Goal: Task Accomplishment & Management: Manage account settings

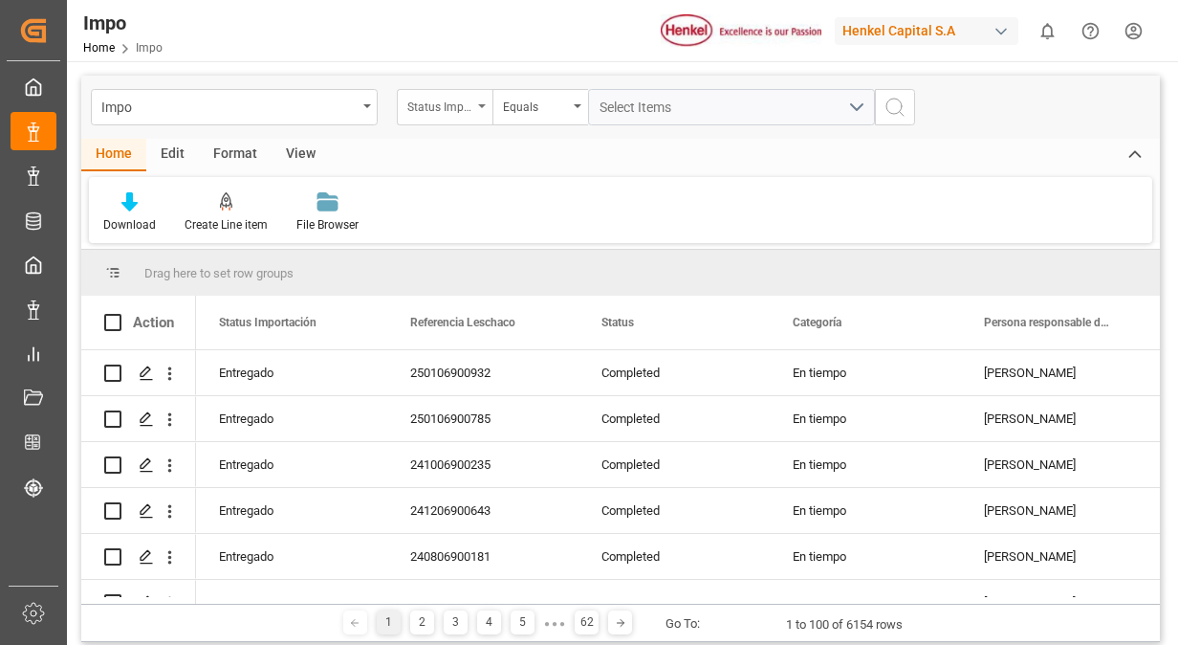
click at [477, 100] on div "Status Importación" at bounding box center [445, 107] width 96 height 36
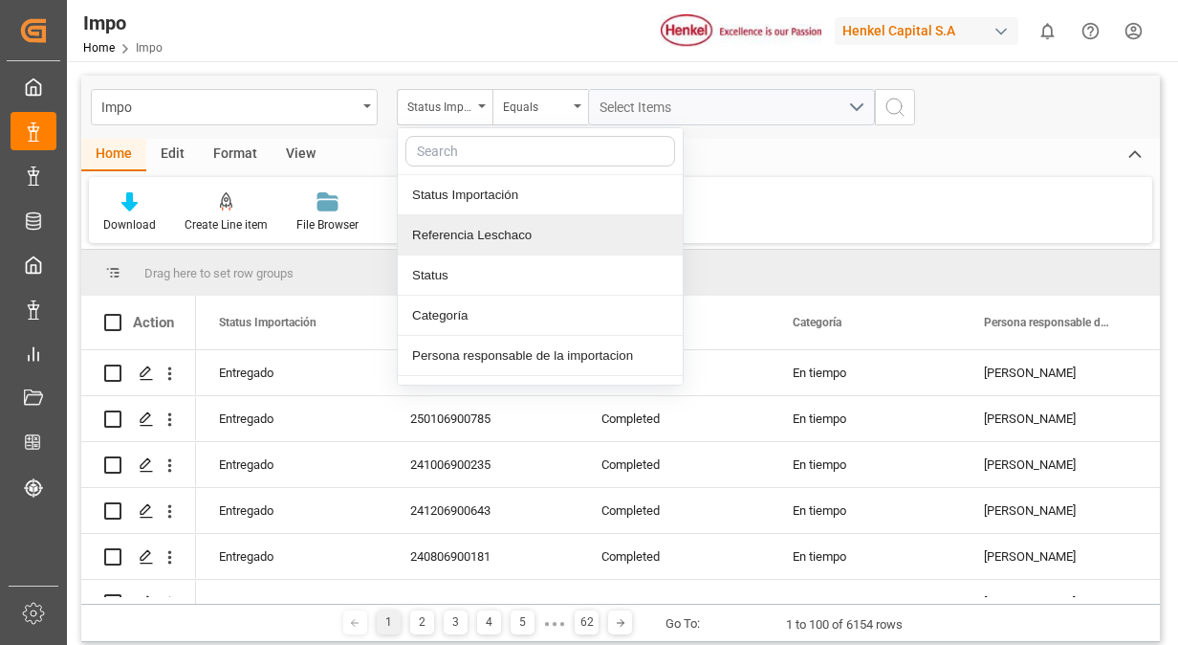
click at [479, 235] on div "Referencia Leschaco" at bounding box center [540, 235] width 285 height 40
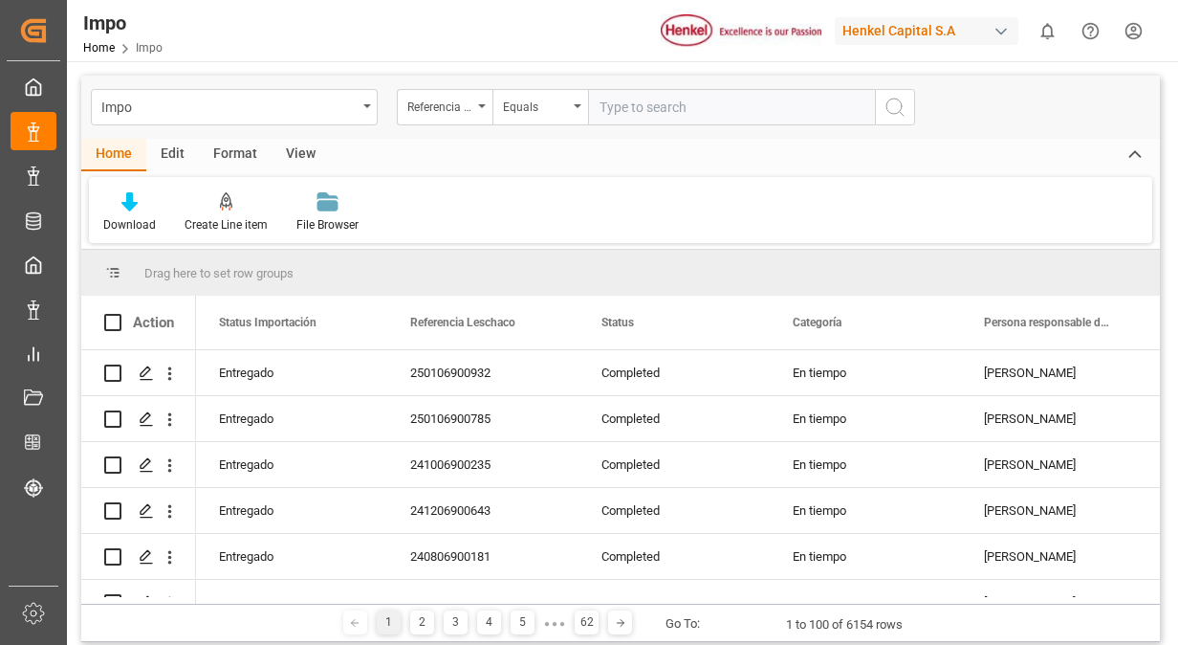
click at [682, 112] on input "text" at bounding box center [731, 107] width 287 height 36
click at [648, 107] on input "text" at bounding box center [731, 107] width 287 height 36
paste input "250906900876"
type input "250906900876"
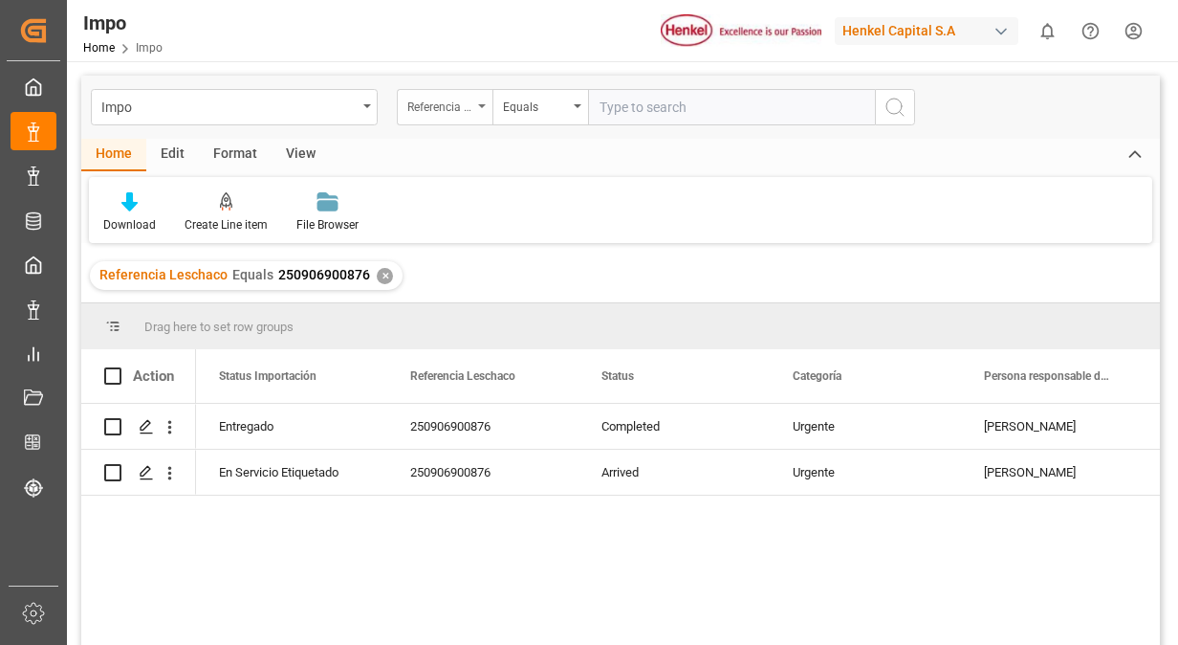
click at [486, 111] on div "Referencia Leschaco" at bounding box center [445, 107] width 96 height 36
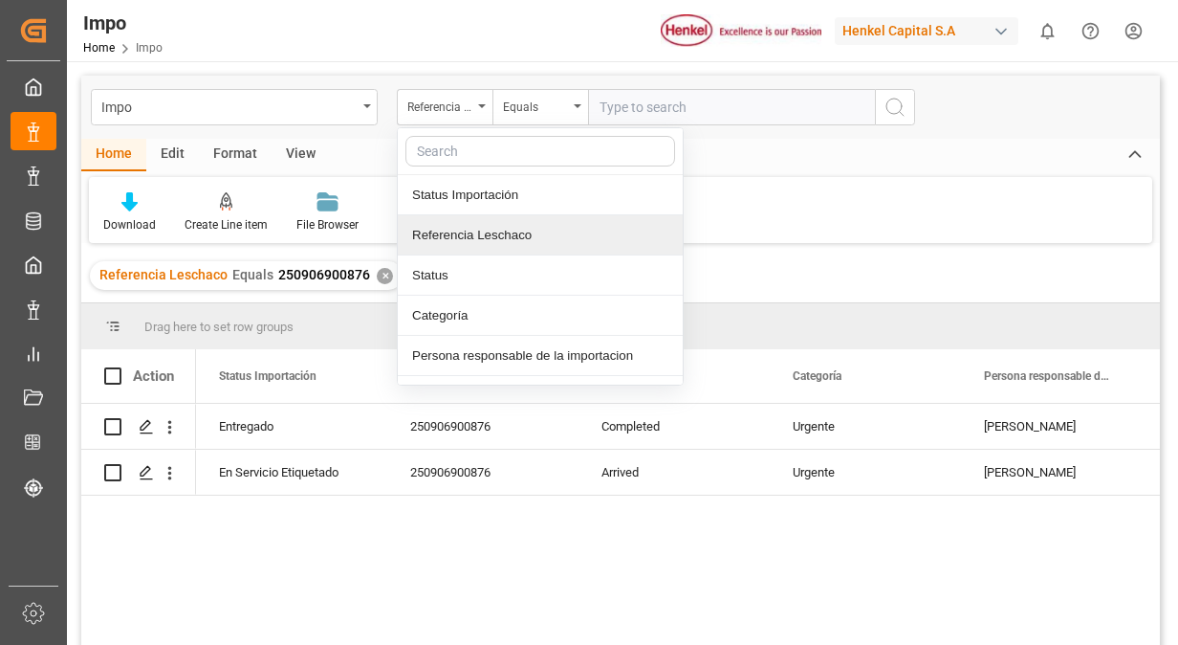
click at [471, 234] on div "Referencia Leschaco" at bounding box center [540, 235] width 285 height 40
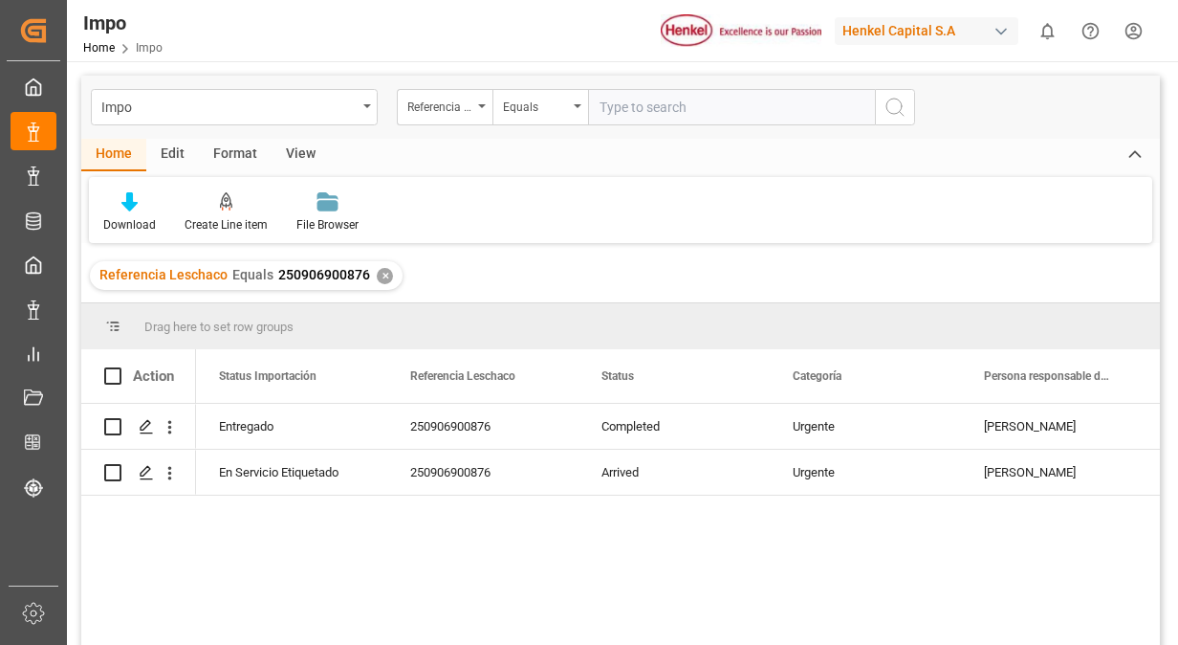
click at [653, 108] on input "text" at bounding box center [731, 107] width 287 height 36
paste input "251006900250"
type input "251006900250"
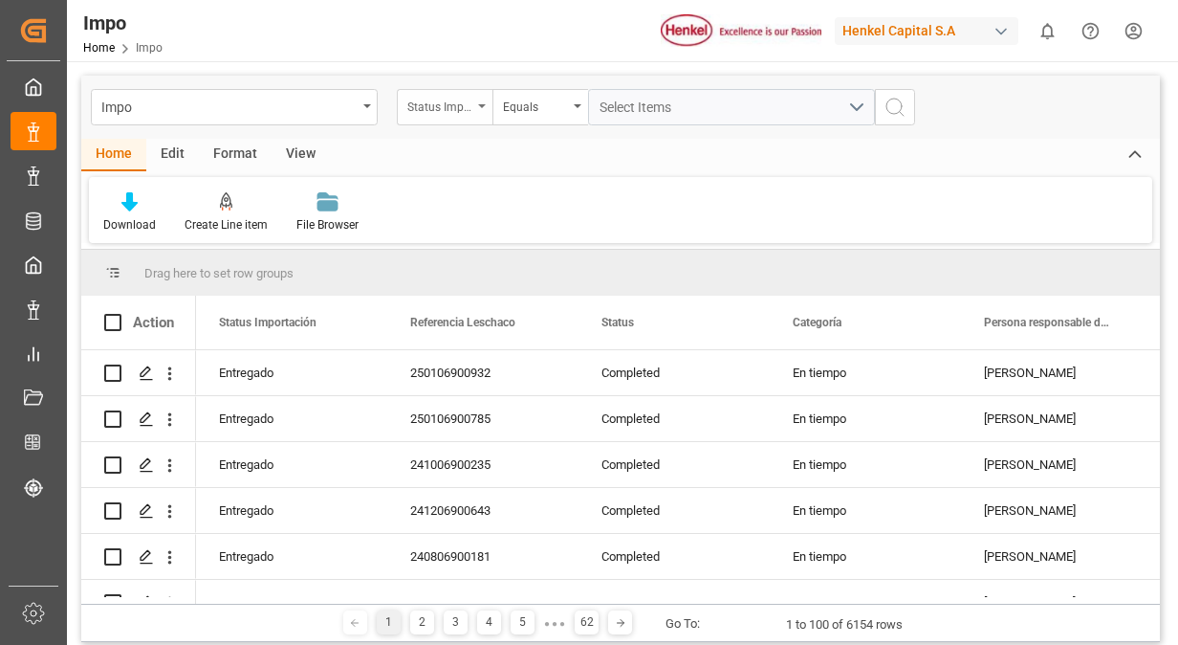
click at [459, 111] on div "Status Importación" at bounding box center [439, 105] width 65 height 22
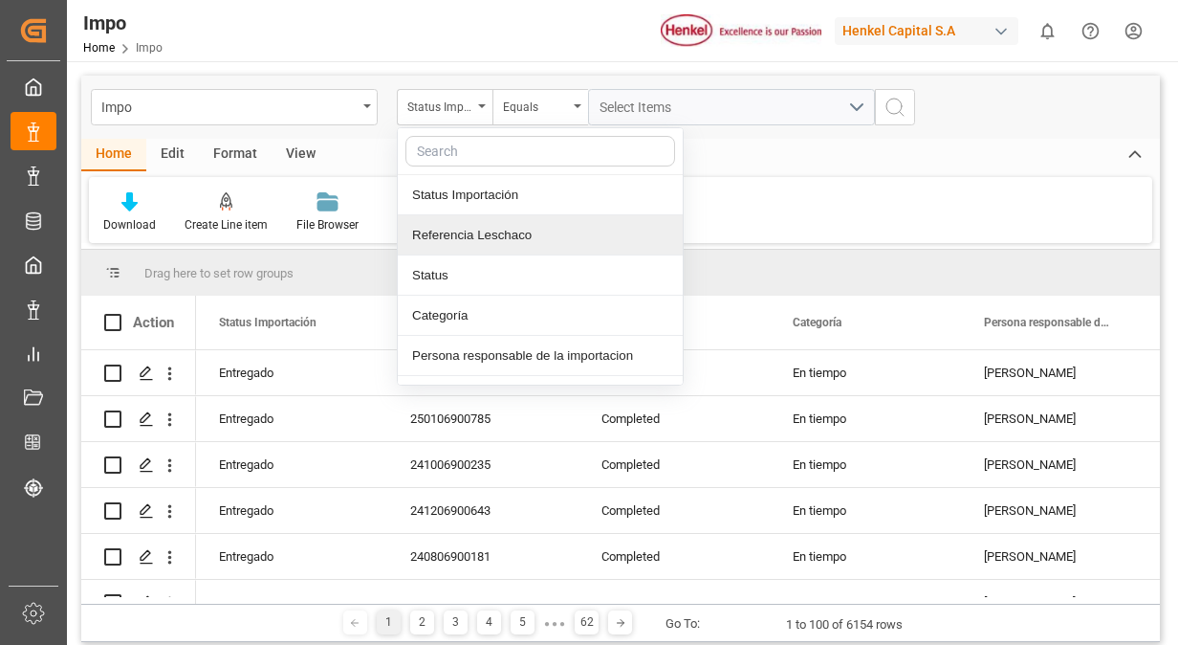
click at [520, 233] on div "Referencia Leschaco" at bounding box center [540, 235] width 285 height 40
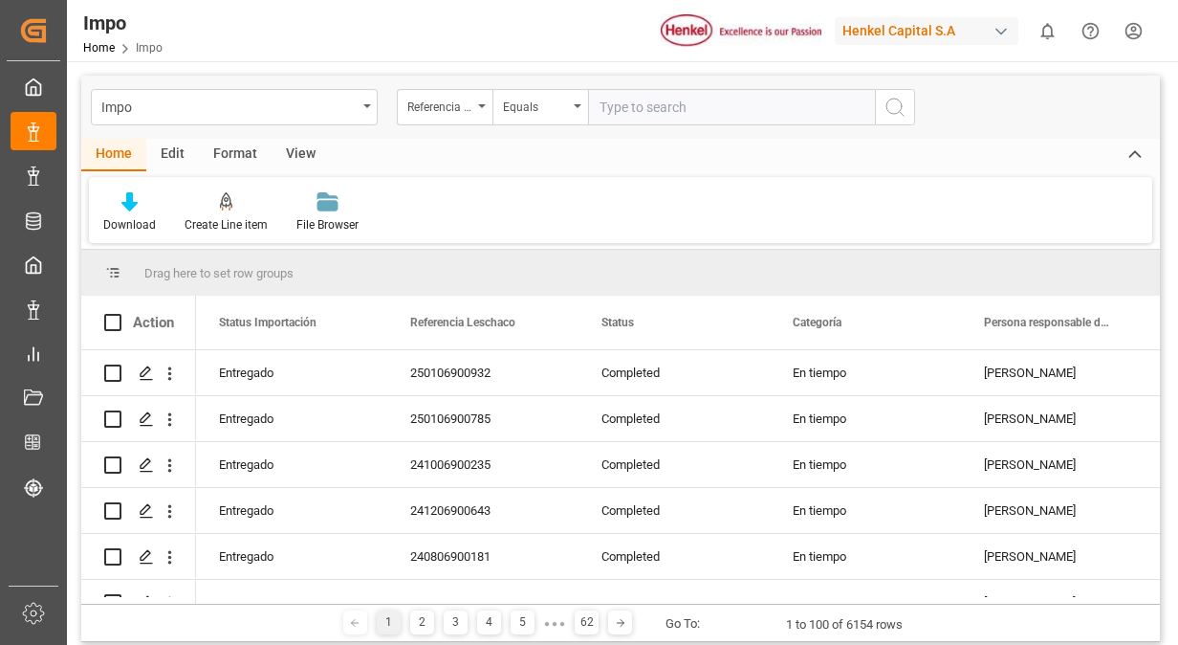
click at [648, 113] on input "text" at bounding box center [731, 107] width 287 height 36
type input "251006900250"
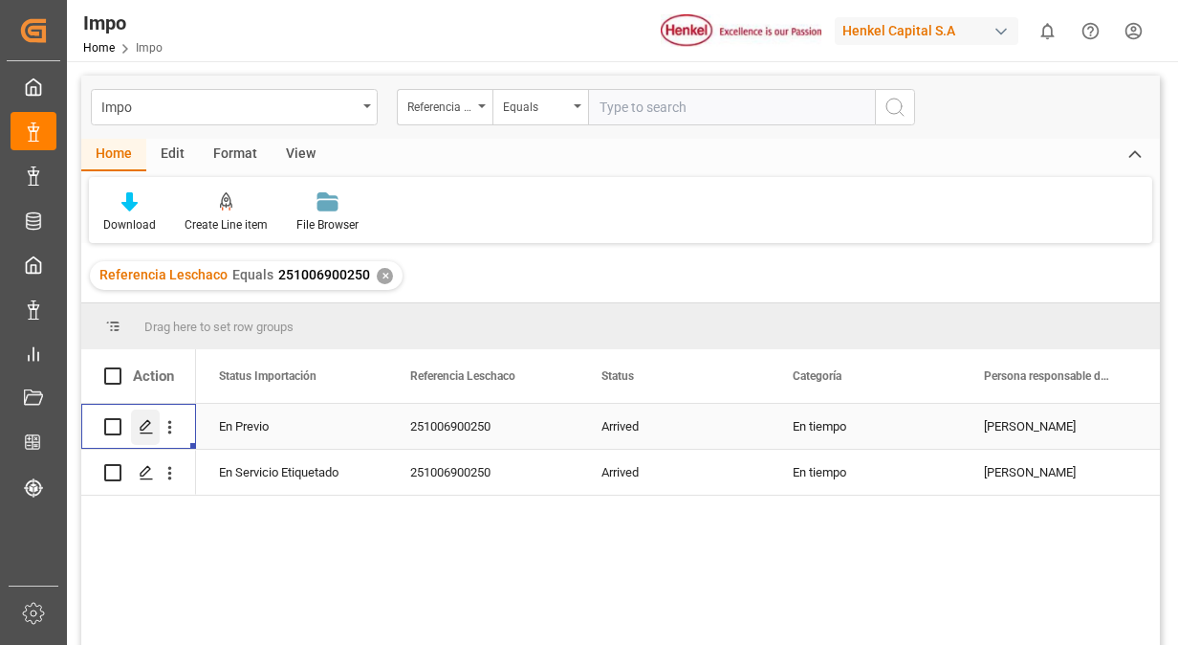
click at [147, 427] on icon "Press SPACE to select this row." at bounding box center [146, 426] width 15 height 15
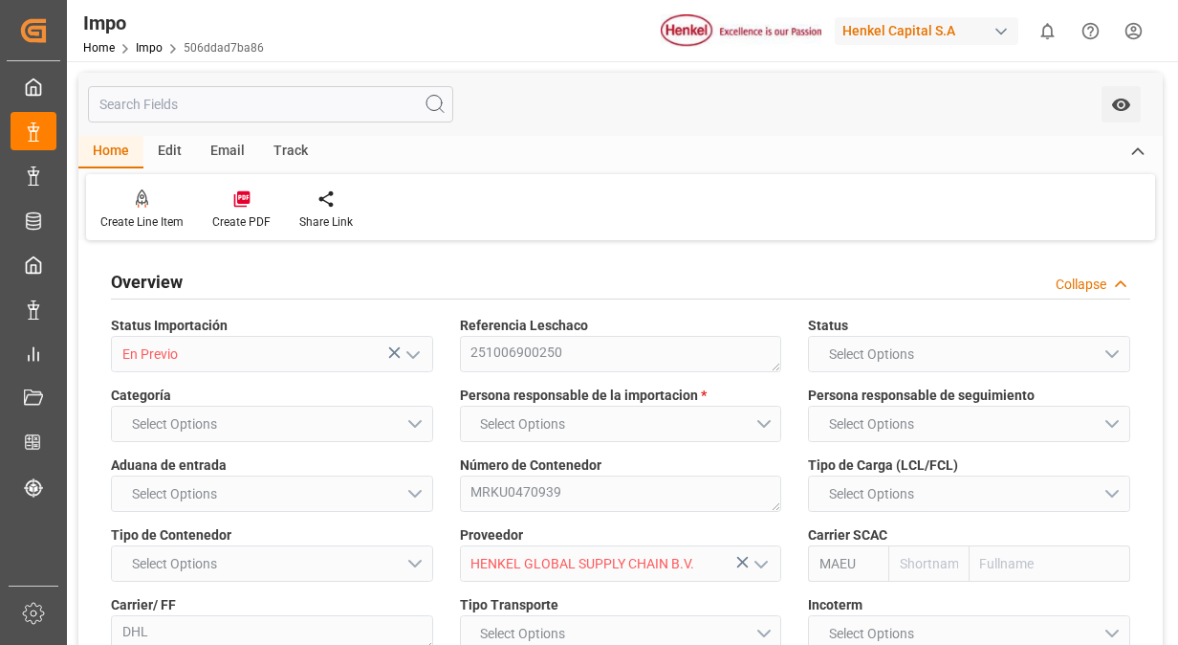
type input "Maersk"
type input "Maersk Line AS"
type input "3"
type input "0"
type input "7"
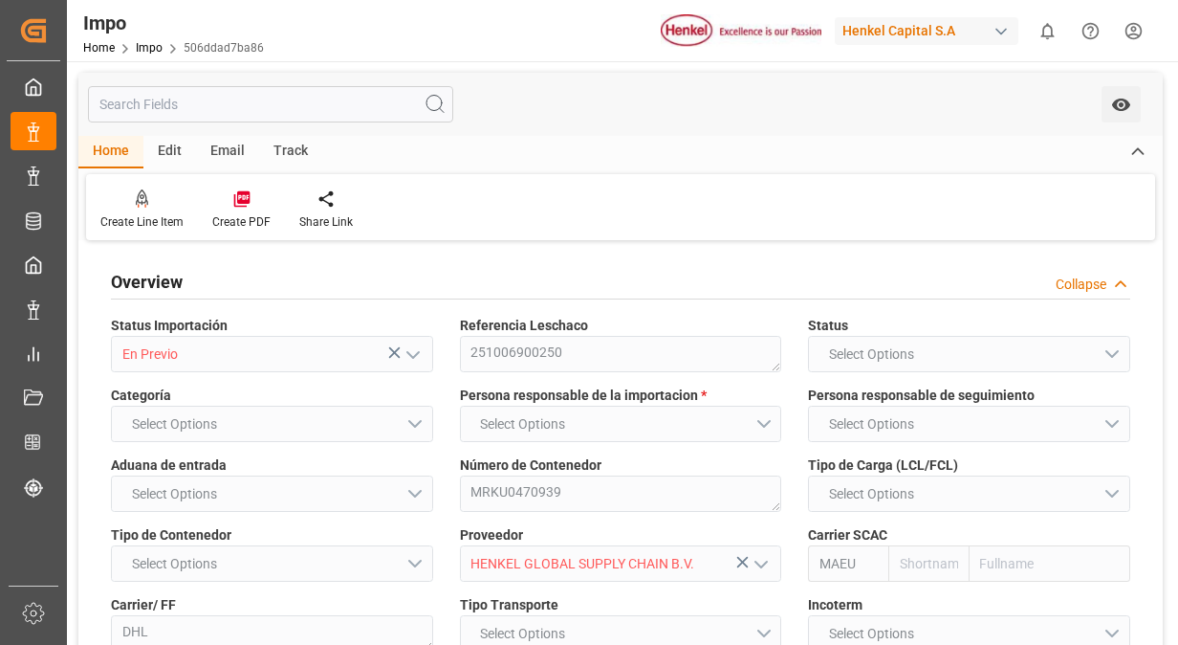
type input "50"
type input "17"
type input "[DATE]"
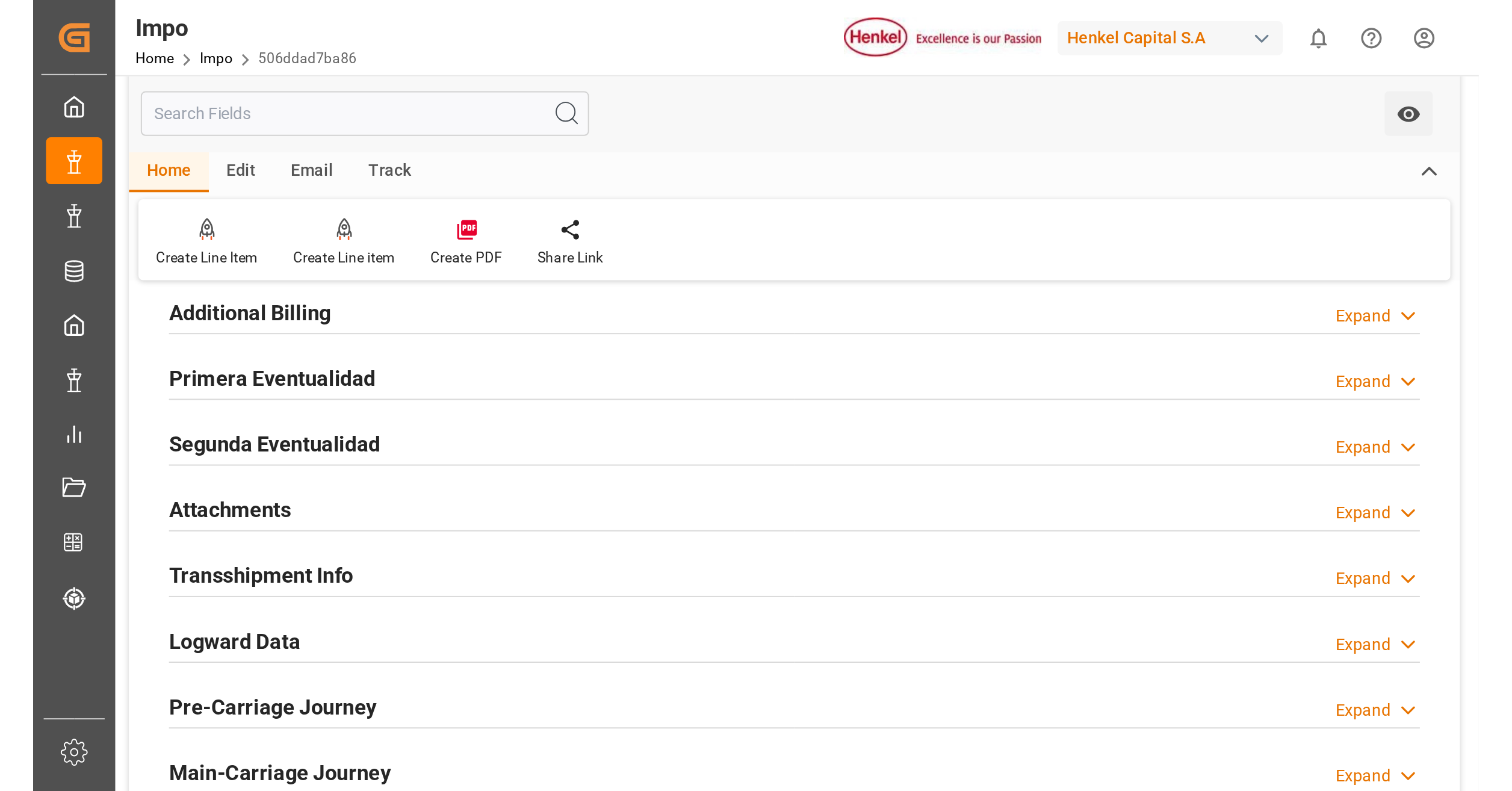
scroll to position [1084, 0]
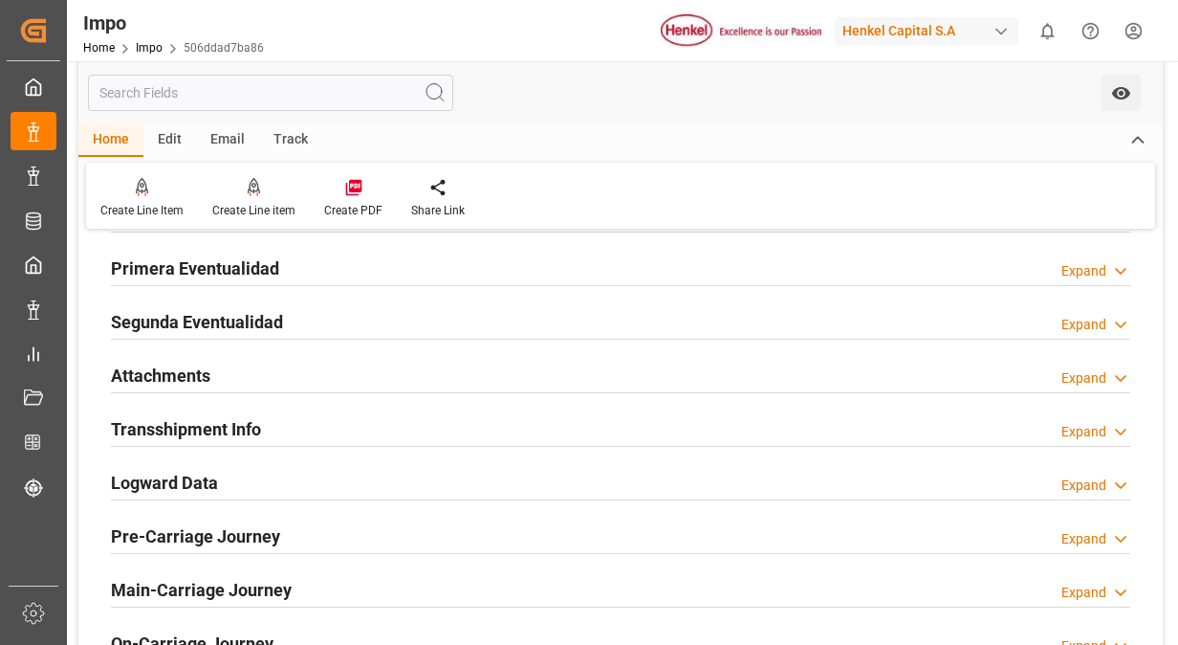
click at [270, 261] on h2 "Primera Eventualidad" at bounding box center [195, 268] width 168 height 26
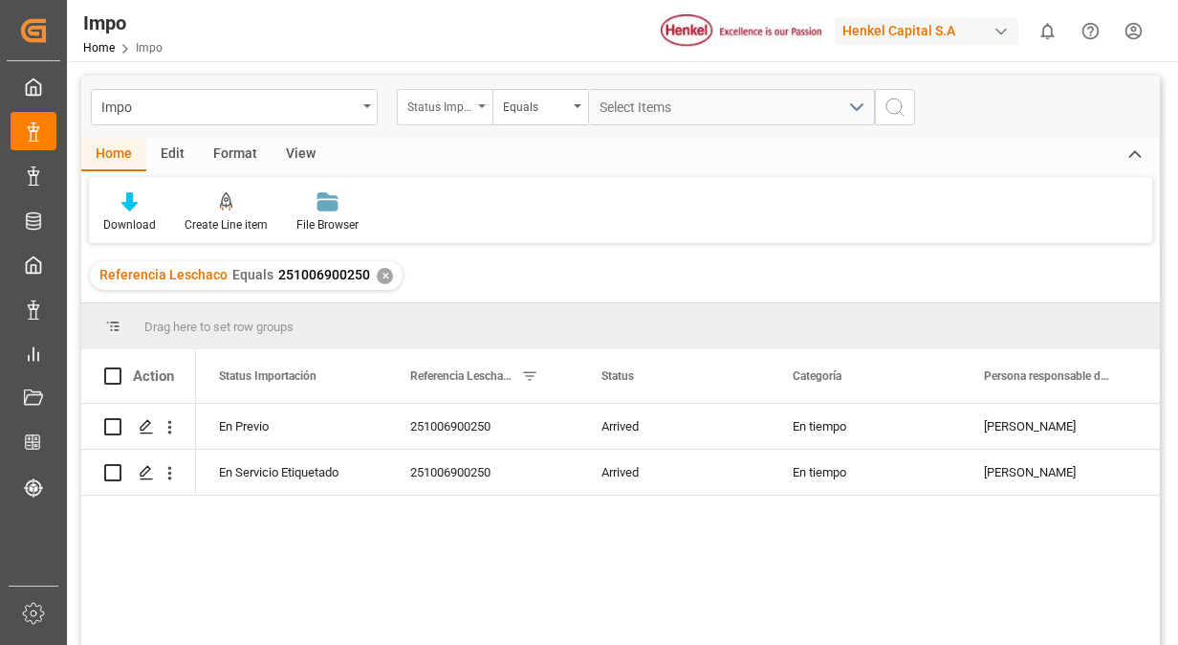
click at [467, 111] on div "Status Importación" at bounding box center [439, 105] width 65 height 22
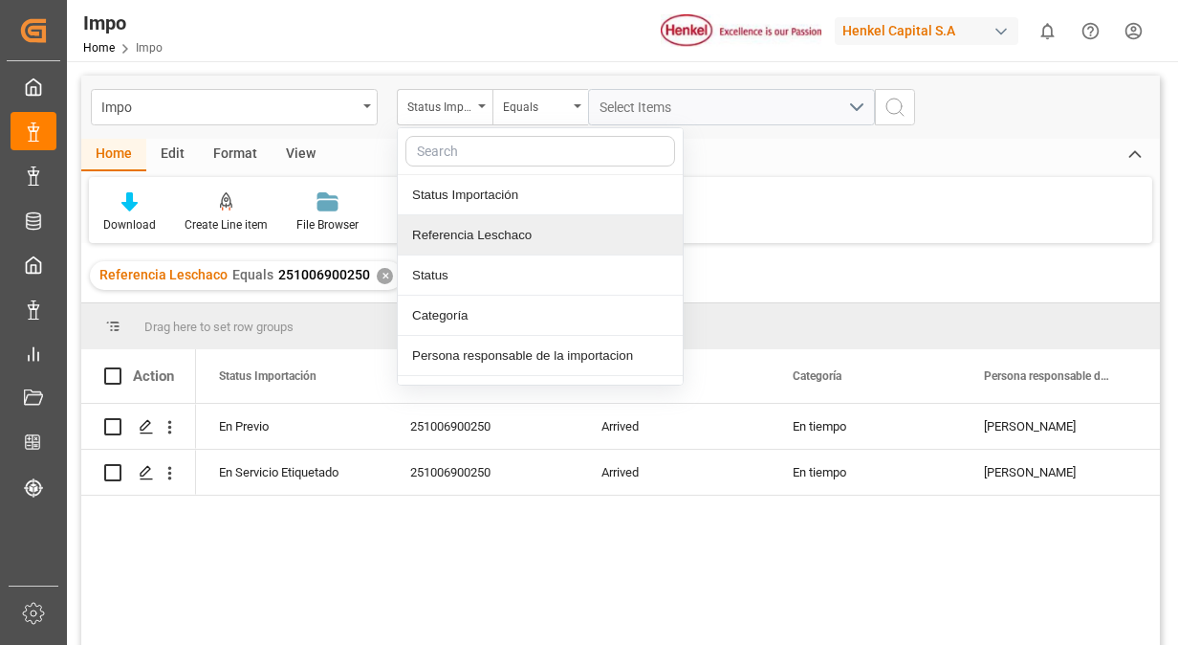
click at [485, 235] on div "Referencia Leschaco" at bounding box center [540, 235] width 285 height 40
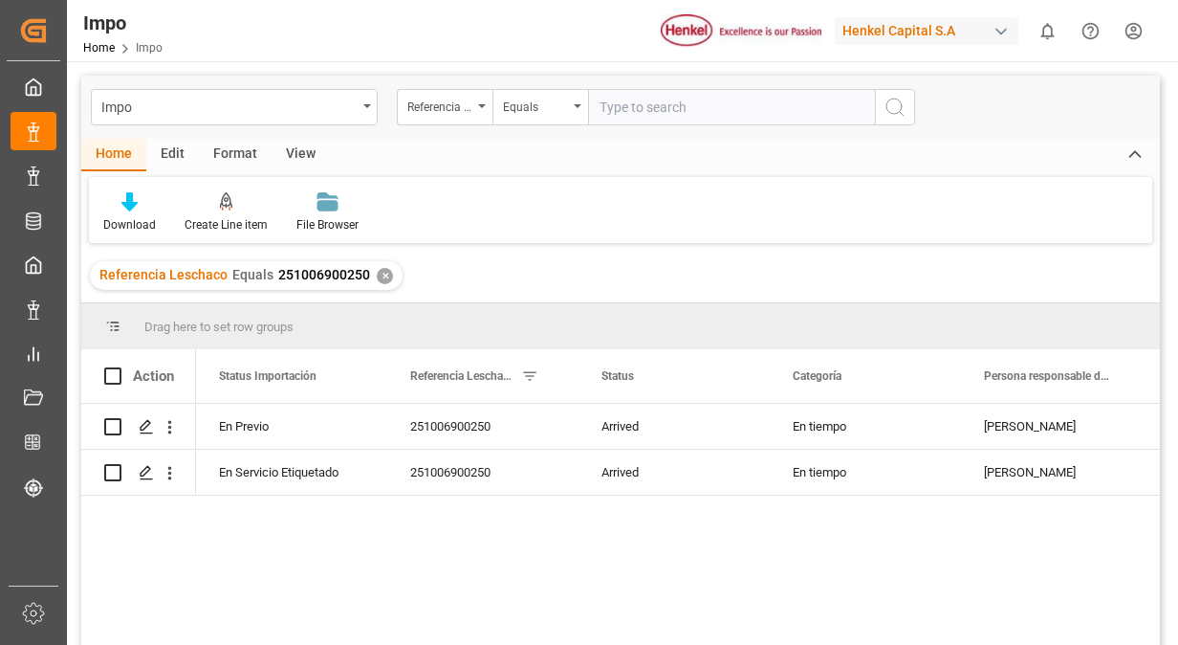
click at [693, 113] on input "text" at bounding box center [731, 107] width 287 height 36
type input "251006900250"
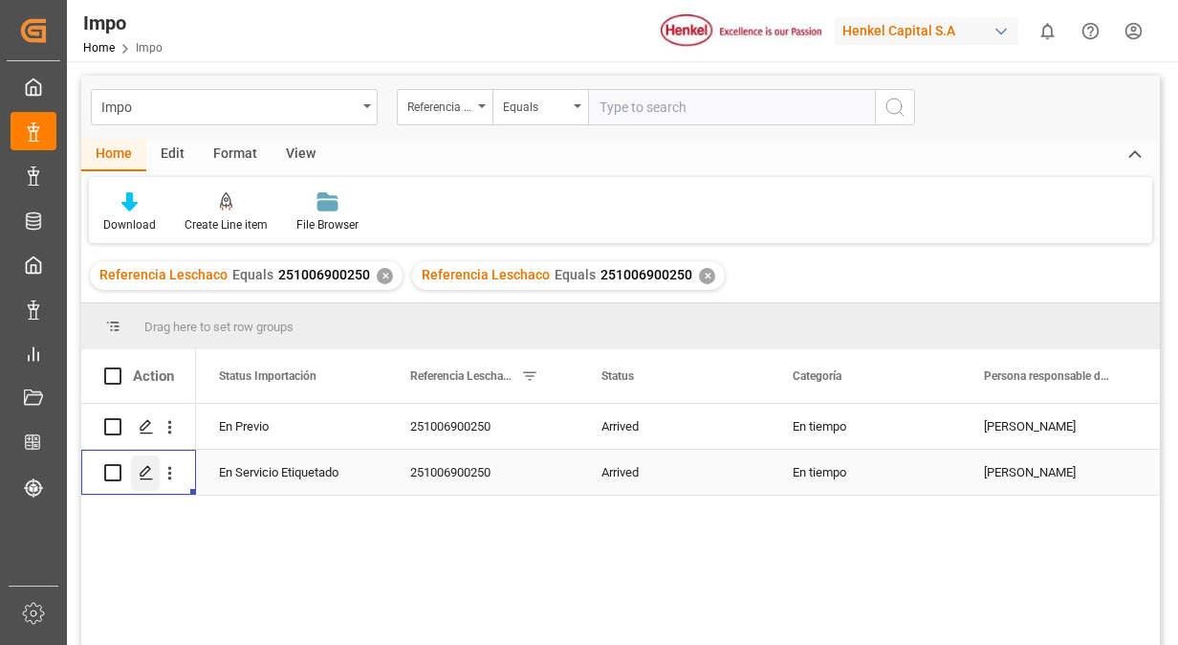
click at [143, 474] on polygon "Press SPACE to select this row." at bounding box center [146, 472] width 10 height 10
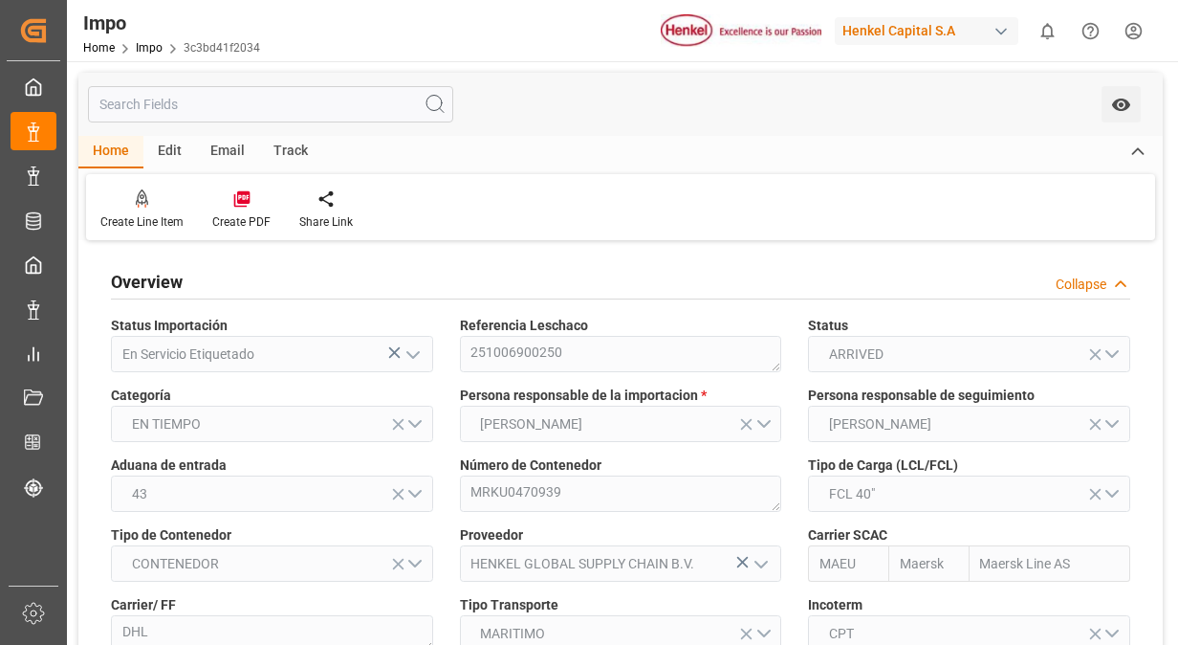
type input "Maersk"
type input "Maersk Line AS"
type input "3"
type input "0"
type input "2"
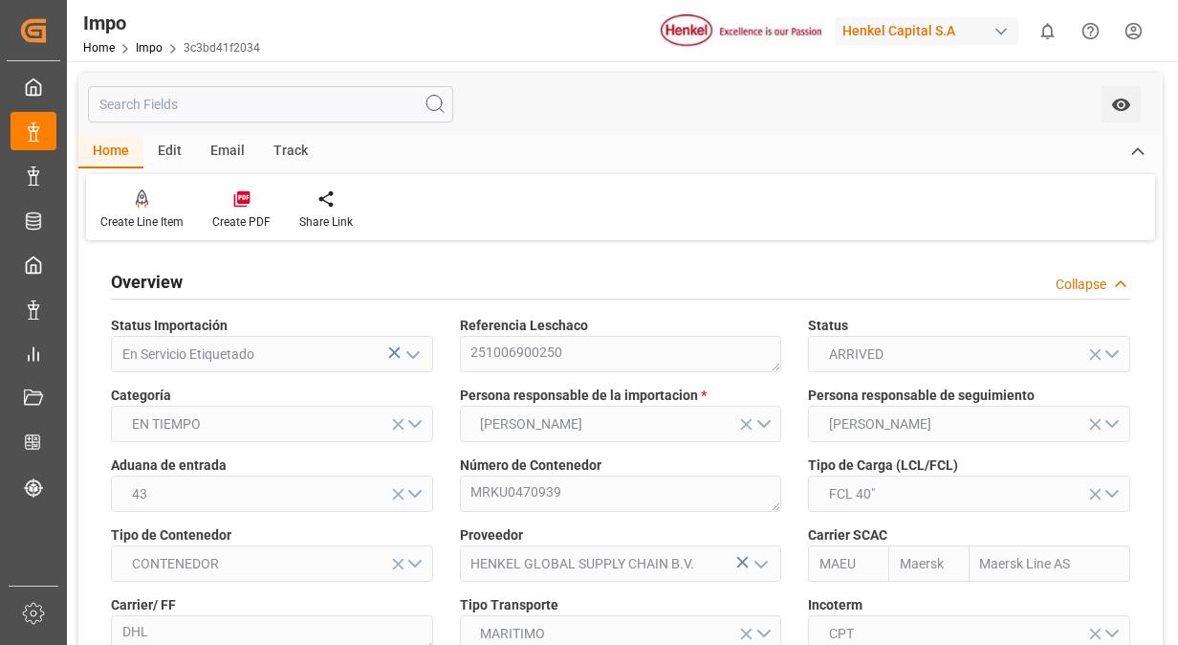
type input "50"
type input "17"
type input "[DATE]"
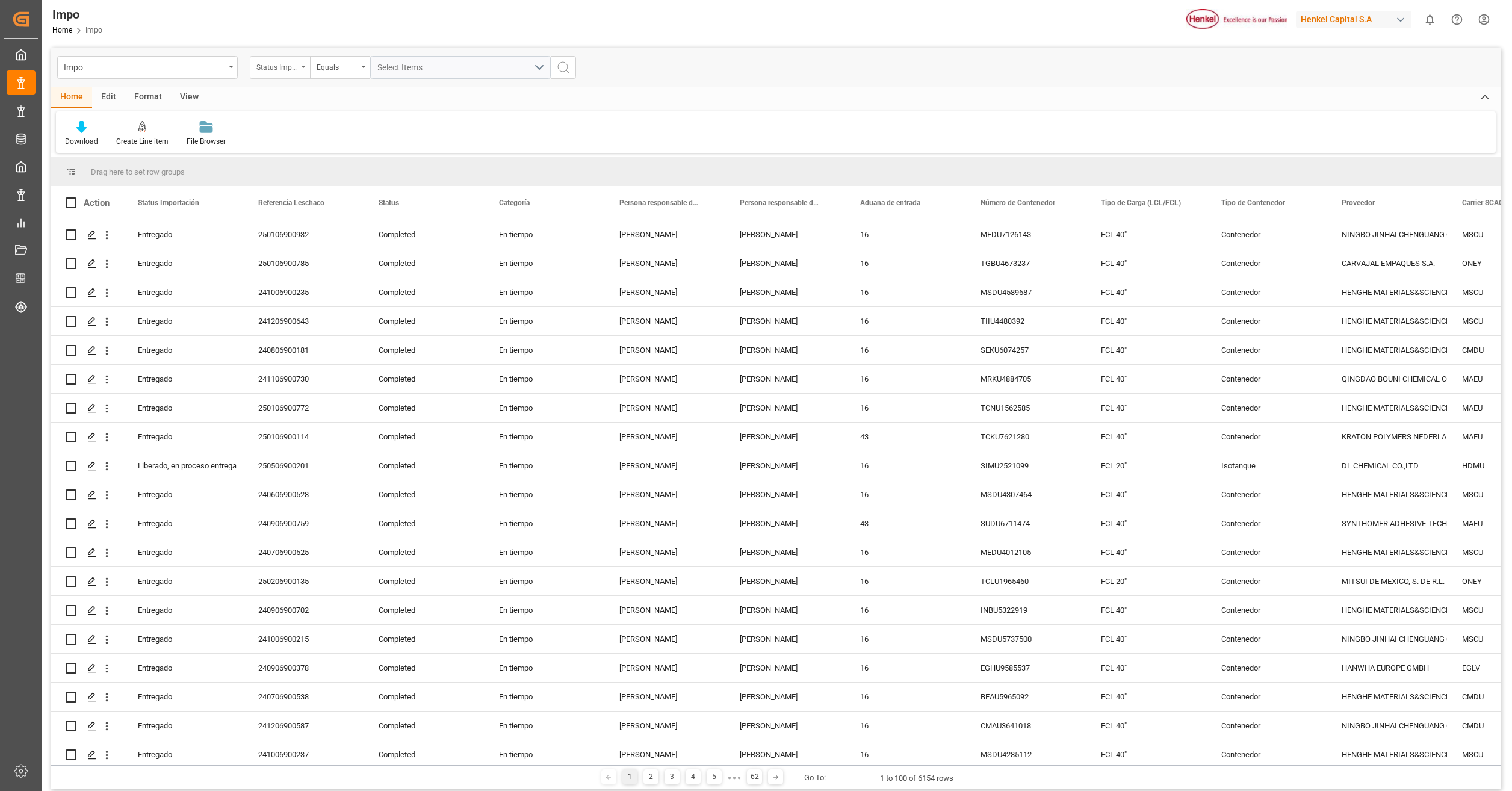
click at [284, 69] on div "Status Importación" at bounding box center [276, 66] width 41 height 14
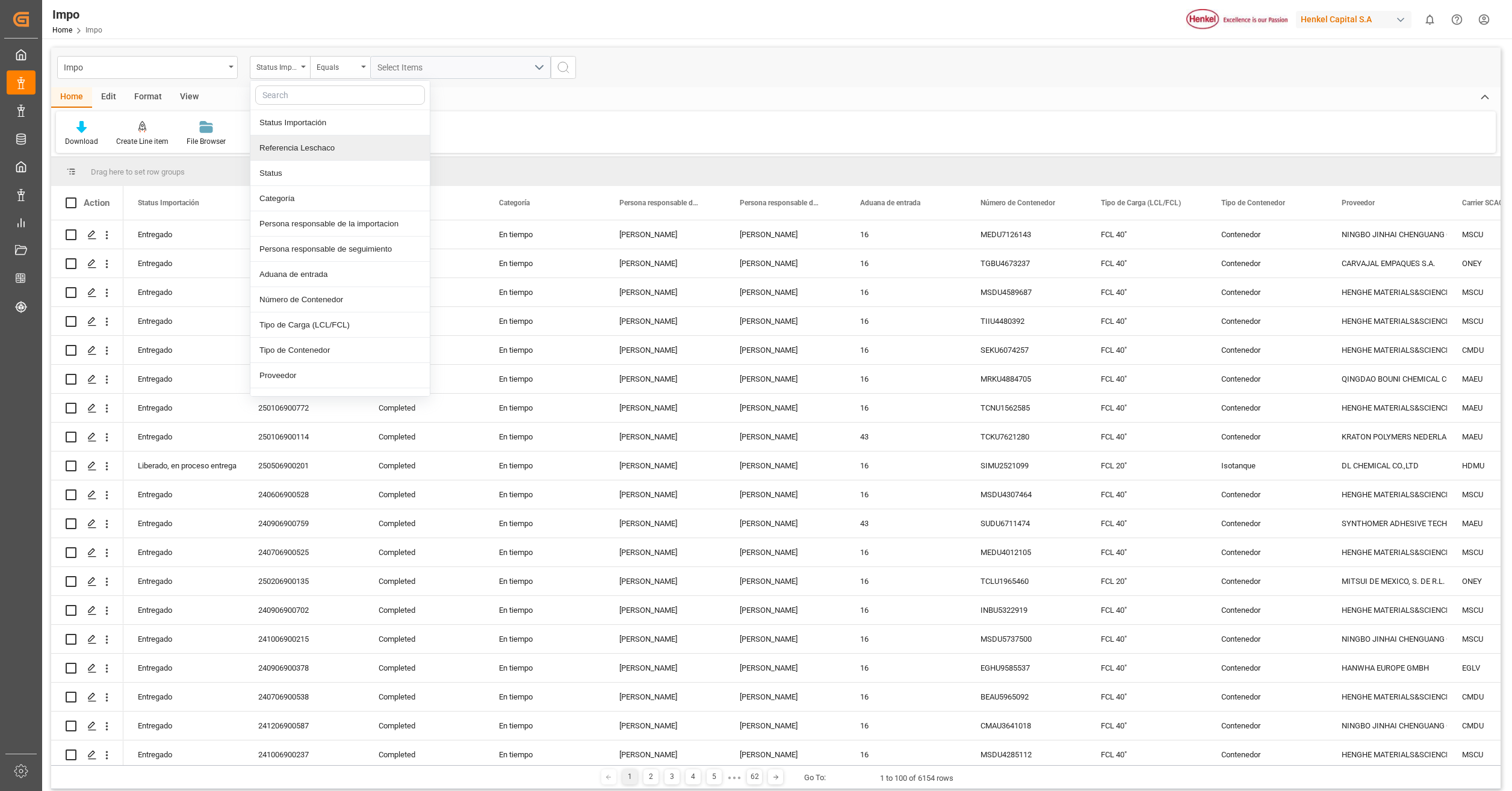
click at [322, 145] on div "Referencia Leschaco" at bounding box center [340, 148] width 179 height 25
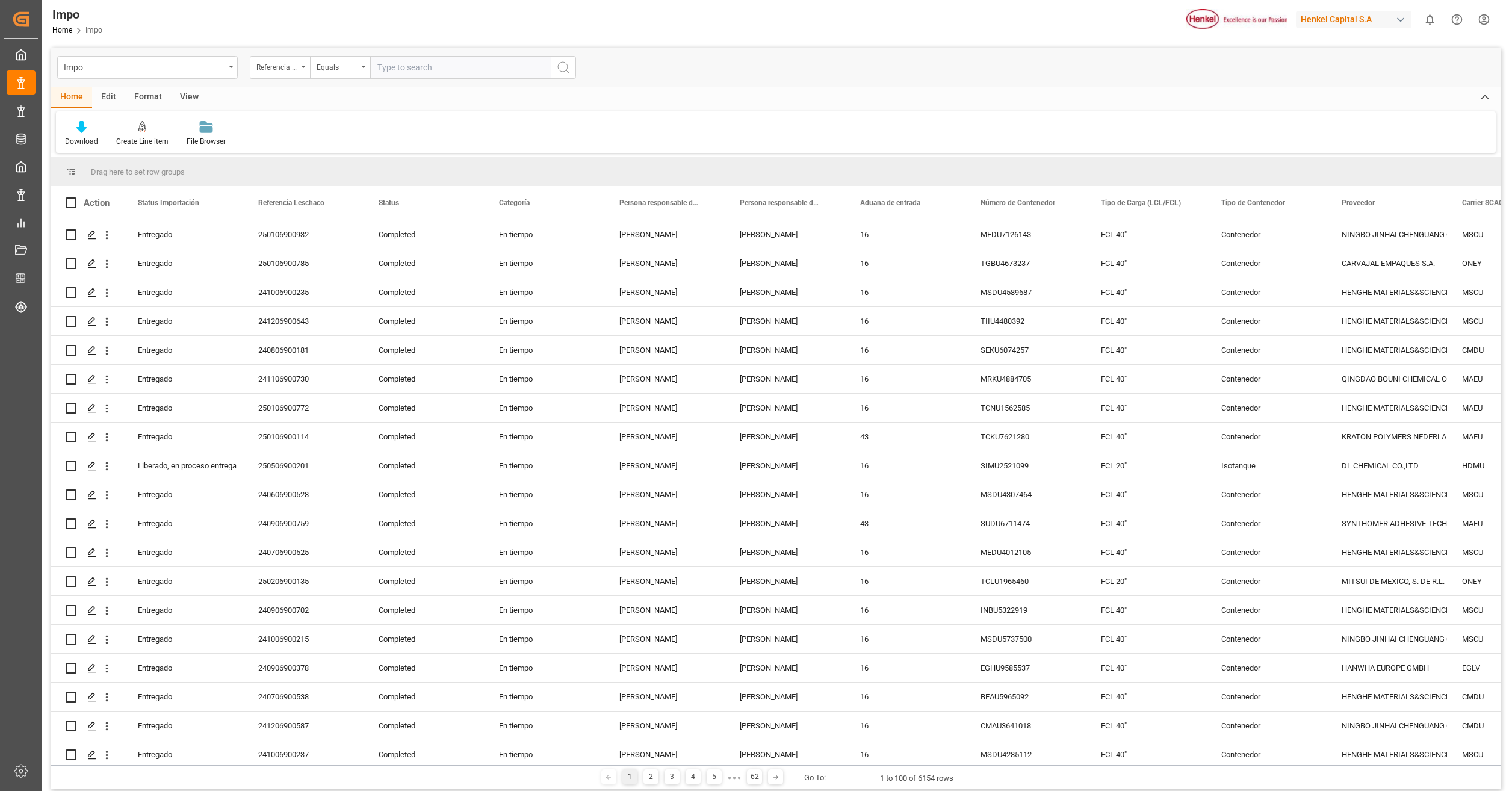
click at [411, 70] on input "text" at bounding box center [460, 67] width 181 height 23
type input "250906900892"
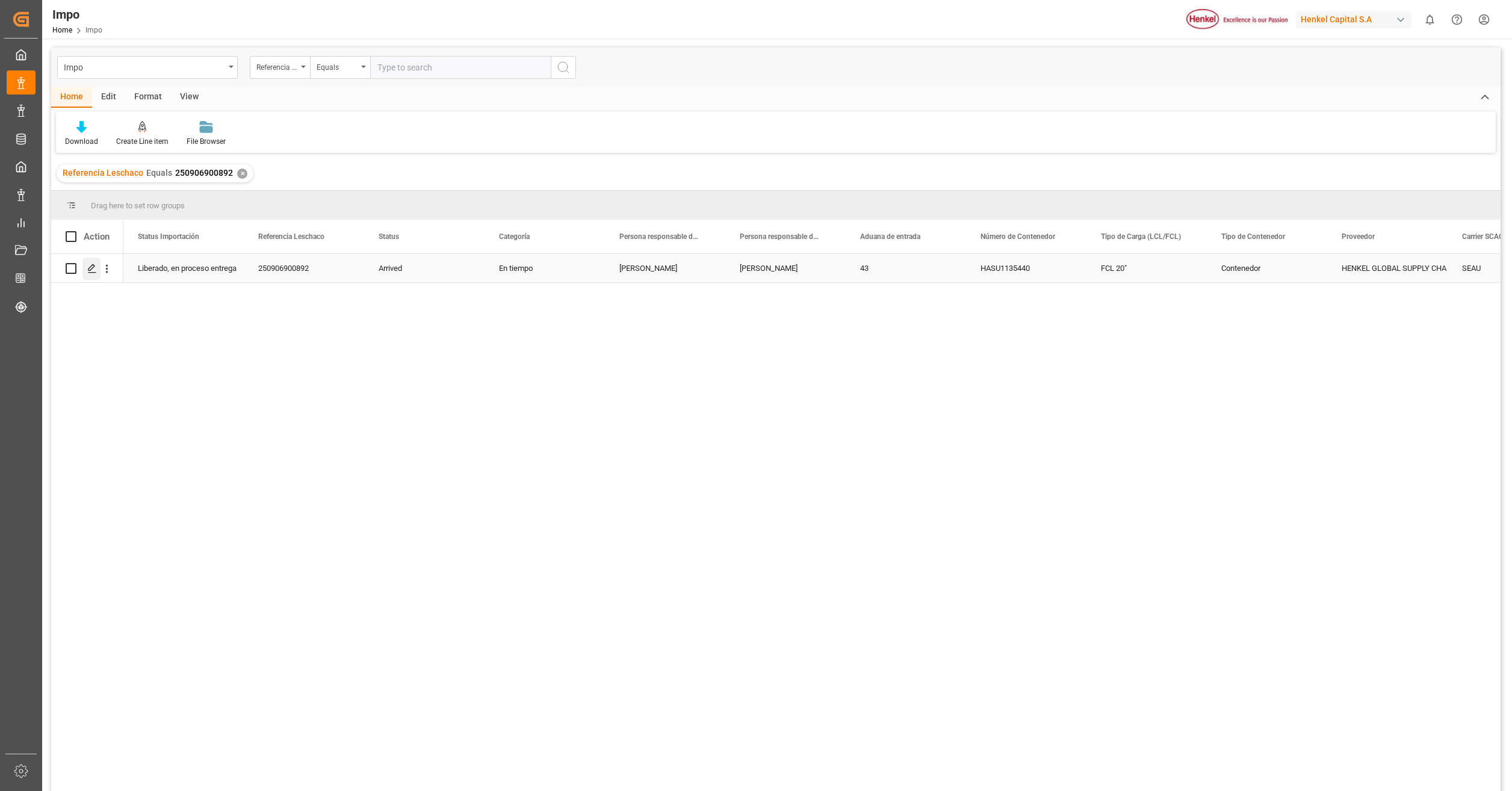
click at [92, 273] on icon "Press SPACE to select this row." at bounding box center [92, 268] width 9 height 9
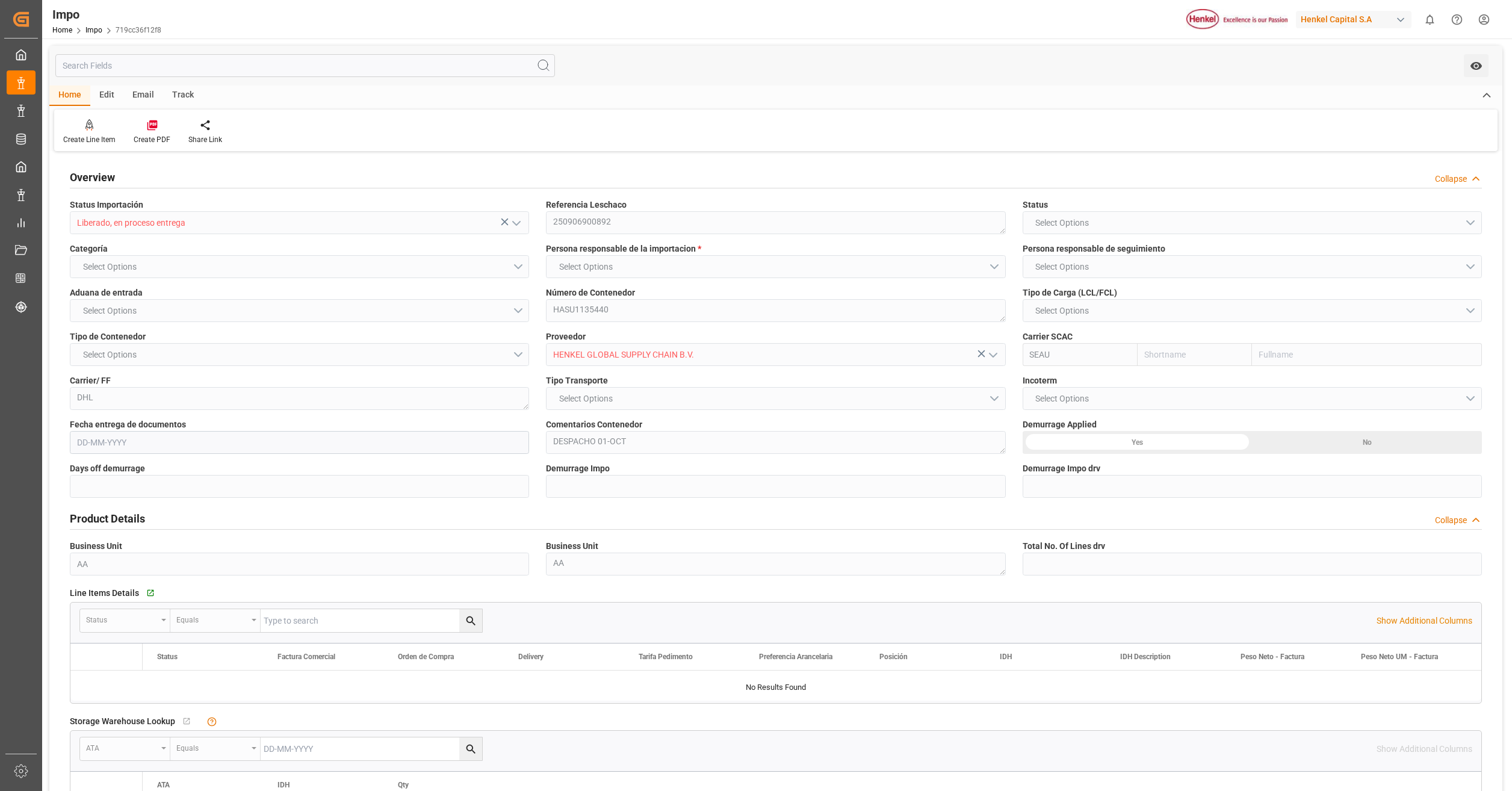
type input "Sealand"
type input "Sealand - A Maersk Company"
type input "0"
type input "1"
type input "28"
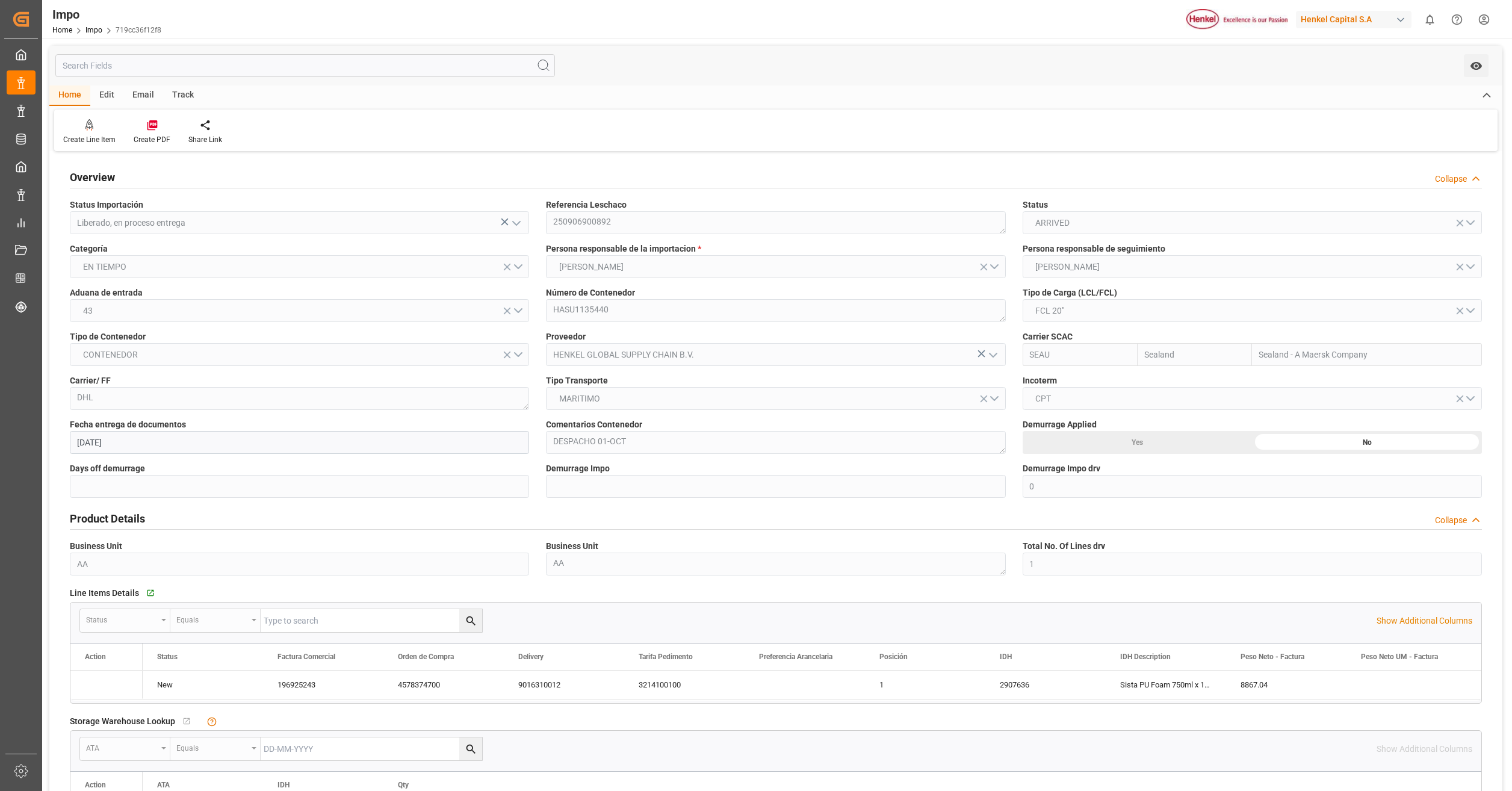
type input "[DATE]"
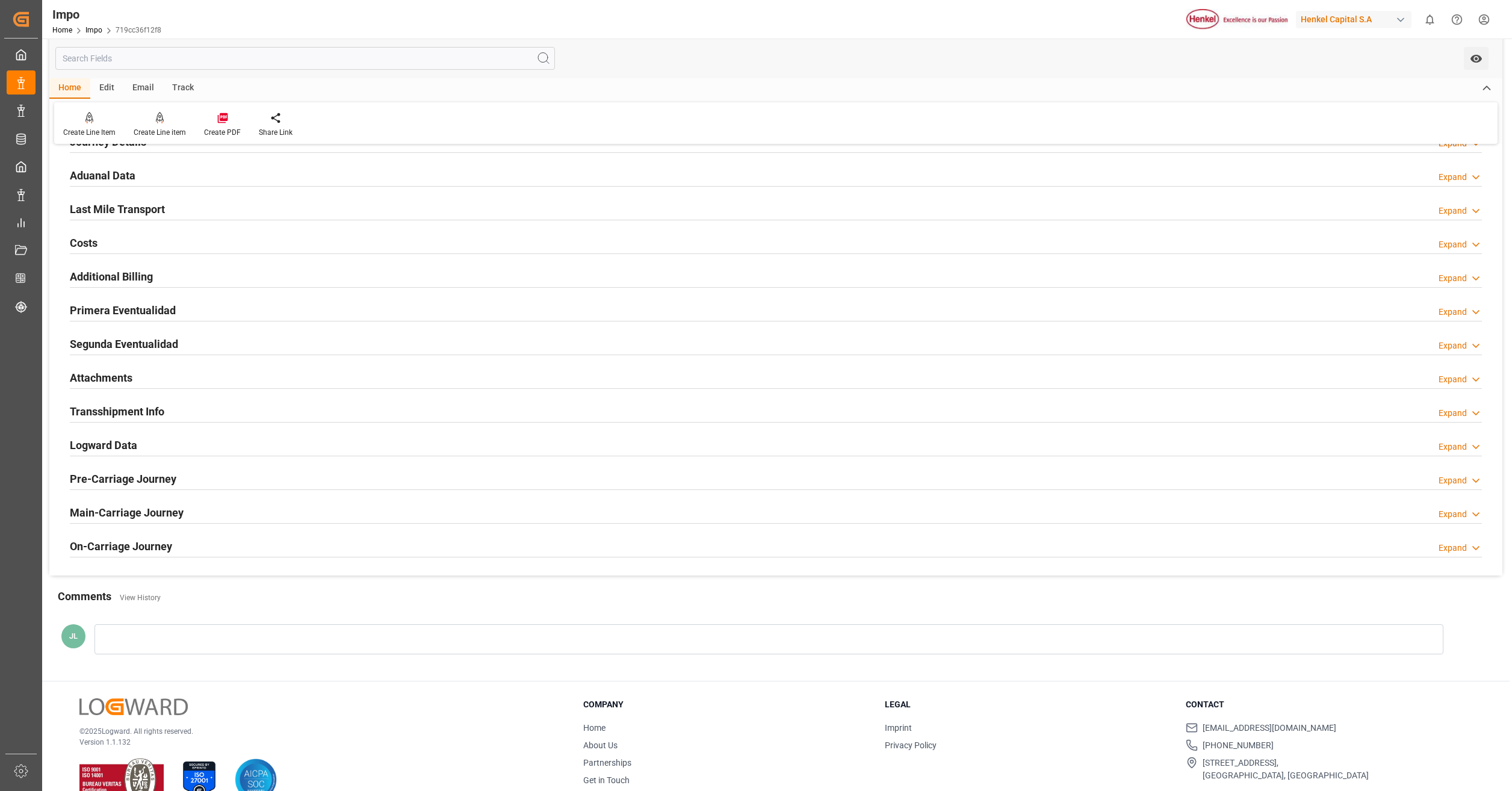
scroll to position [825, 0]
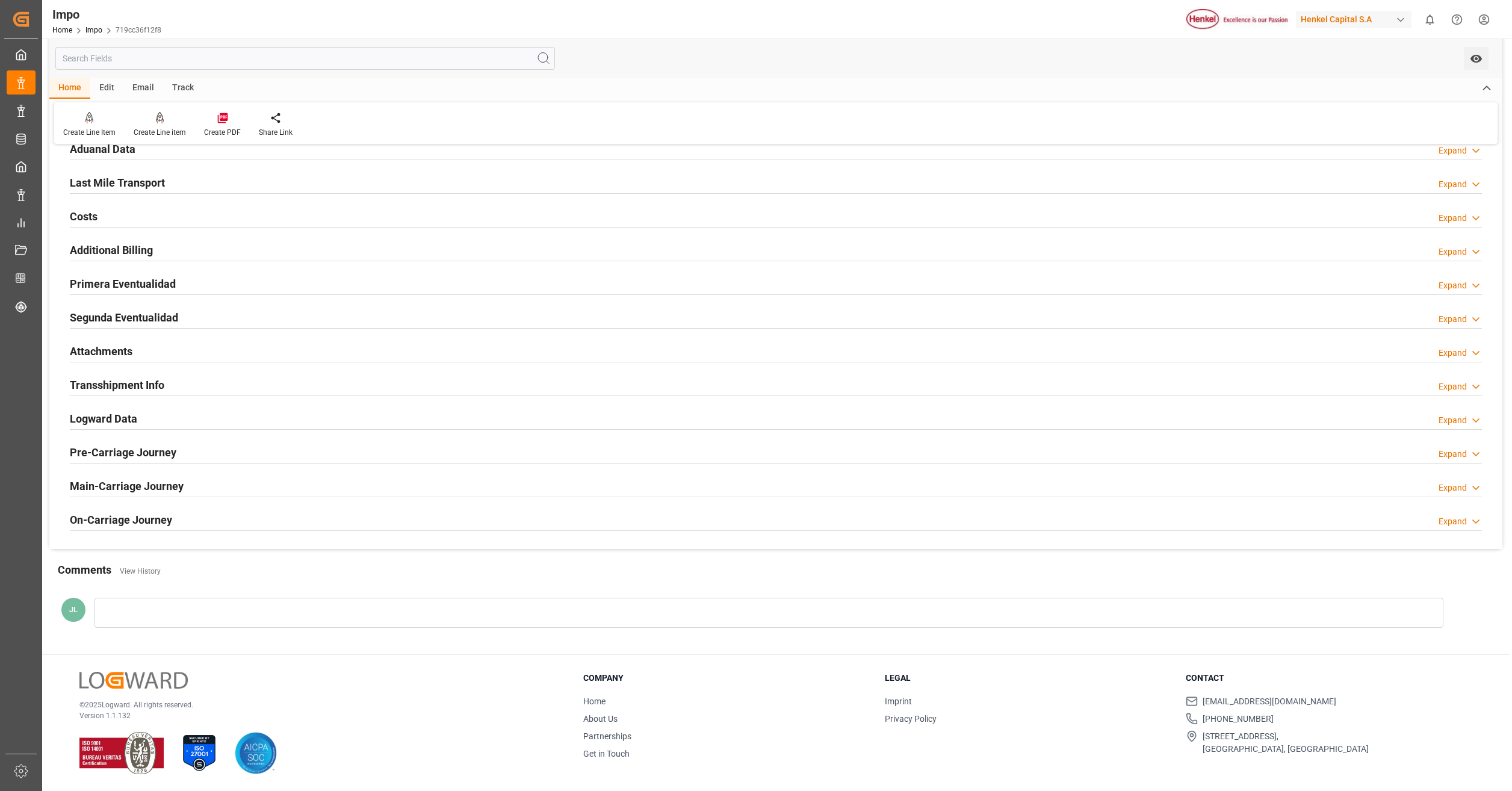
click at [157, 288] on h2 "Primera Eventualidad" at bounding box center [123, 284] width 106 height 16
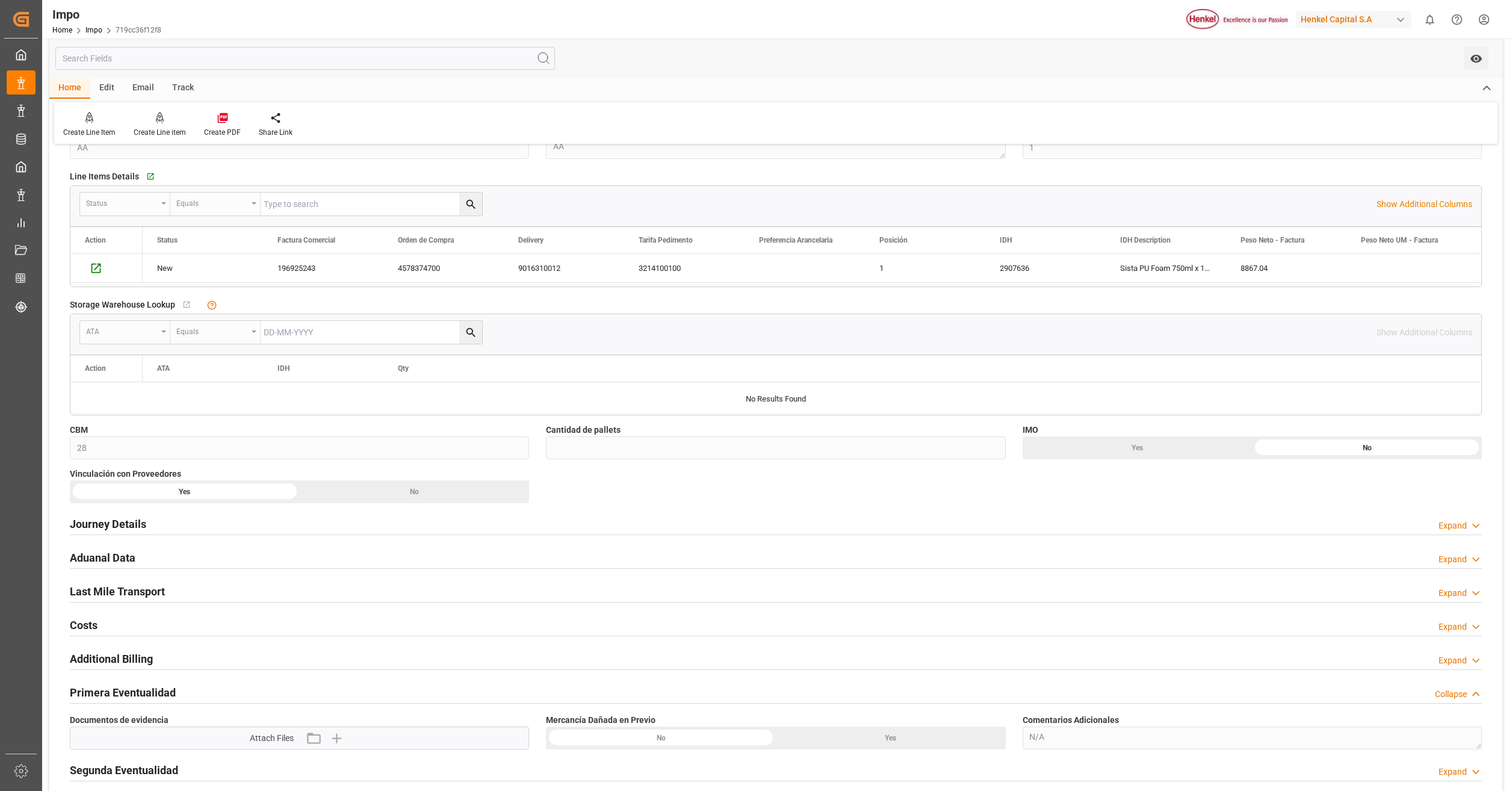
scroll to position [602, 0]
